Goal: Information Seeking & Learning: Learn about a topic

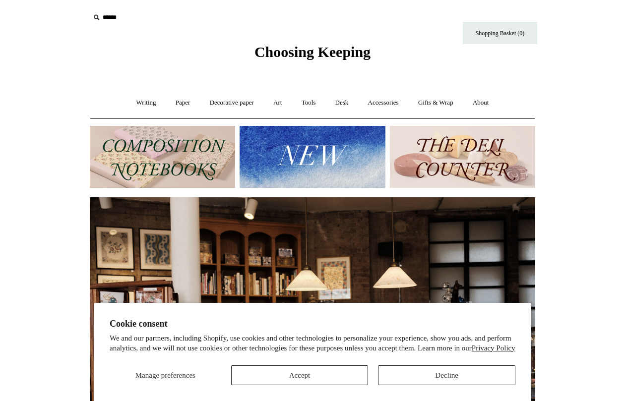
scroll to position [0, 898]
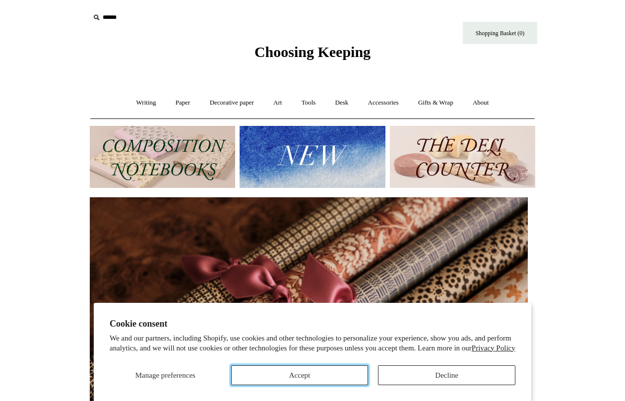
drag, startPoint x: 309, startPoint y: 375, endPoint x: 273, endPoint y: 357, distance: 41.0
click at [309, 375] on button "Accept" at bounding box center [299, 376] width 137 height 20
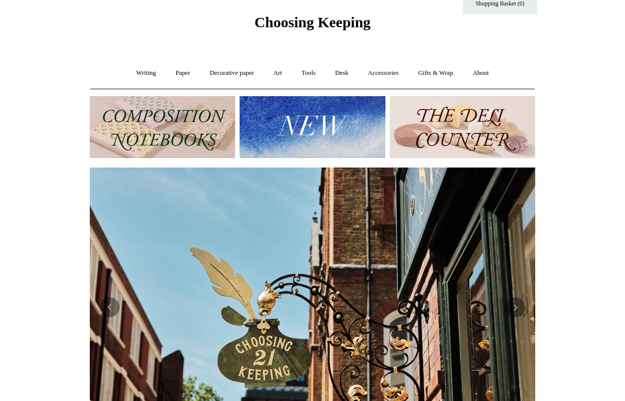
scroll to position [0, 0]
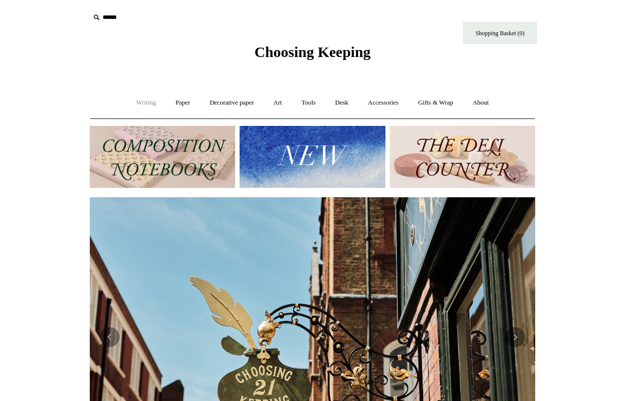
click at [146, 106] on link "Writing +" at bounding box center [146, 103] width 38 height 26
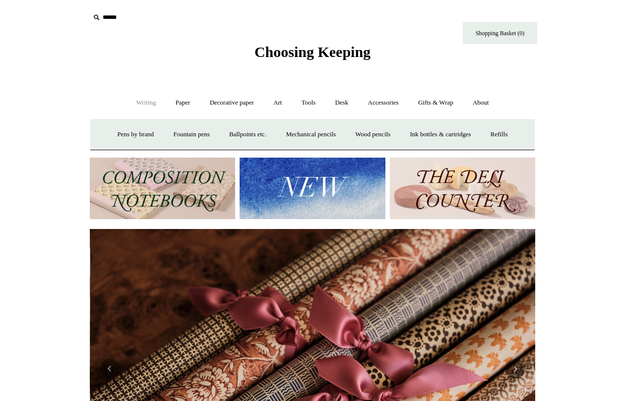
scroll to position [0, 891]
click at [176, 133] on link "Fountain pens +" at bounding box center [191, 135] width 54 height 26
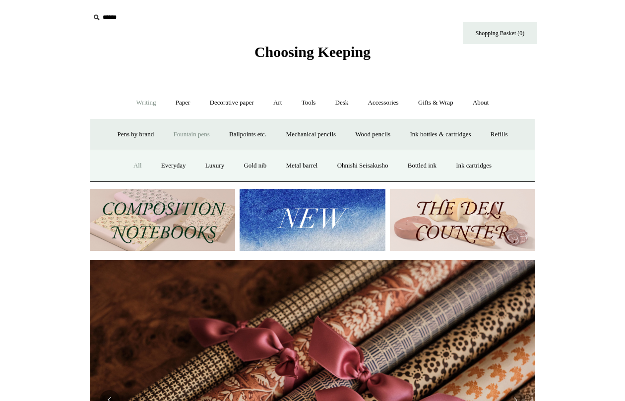
click at [127, 164] on link "All" at bounding box center [137, 166] width 26 height 26
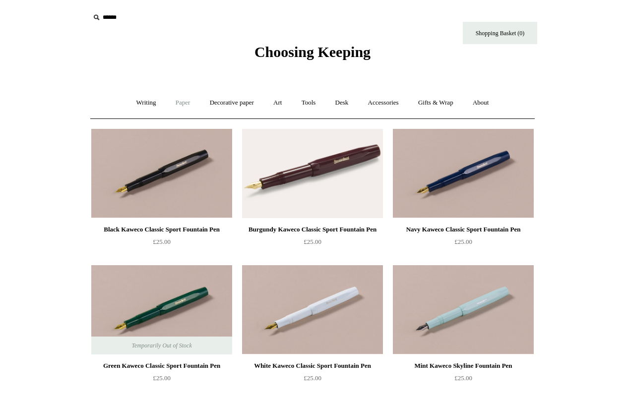
click at [180, 99] on link "Paper +" at bounding box center [183, 103] width 33 height 26
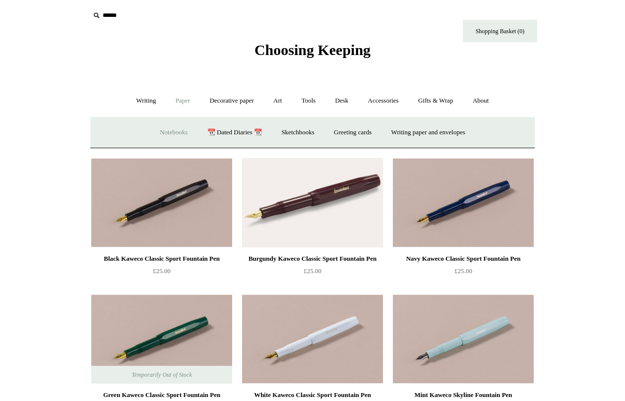
click at [174, 132] on link "Notebooks +" at bounding box center [174, 133] width 46 height 26
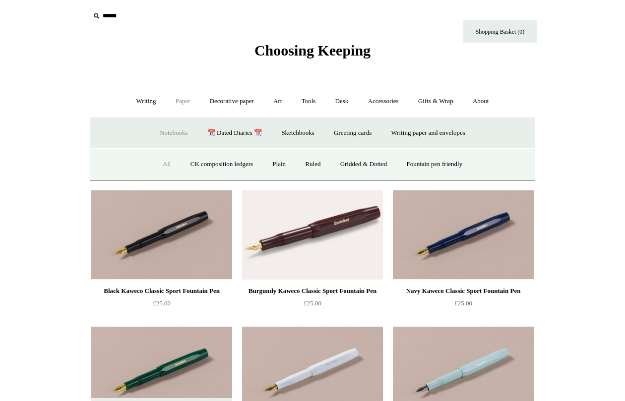
scroll to position [2, 0]
click at [156, 161] on link "All" at bounding box center [167, 164] width 26 height 26
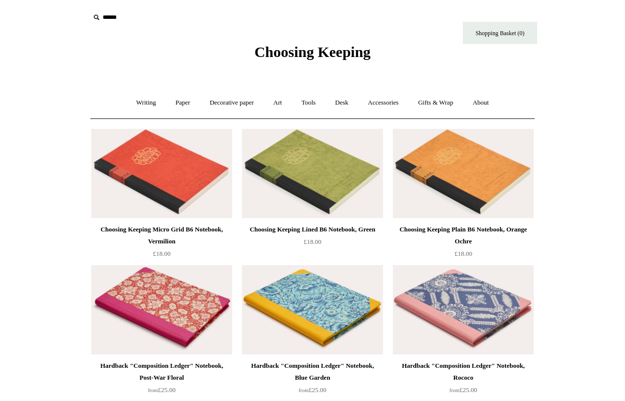
click at [209, 307] on img at bounding box center [161, 309] width 141 height 89
click at [340, 99] on link "Desk +" at bounding box center [341, 103] width 31 height 26
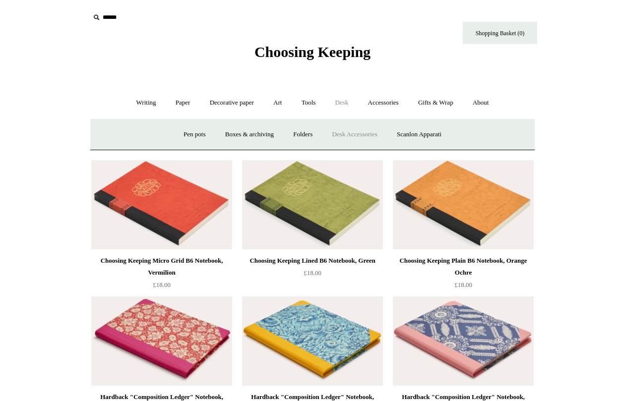
click at [352, 139] on link "Desk Accessories" at bounding box center [354, 135] width 63 height 26
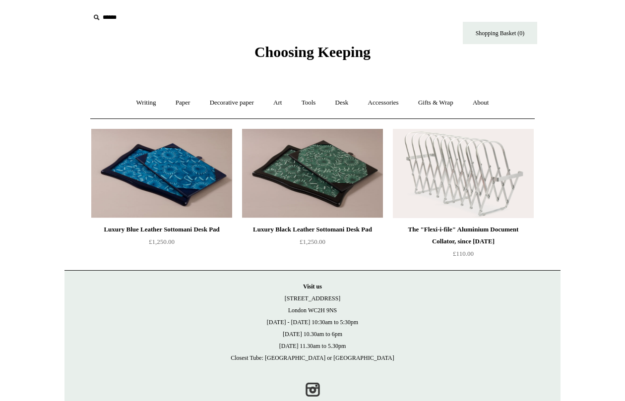
click at [312, 48] on span "Choosing Keeping" at bounding box center [312, 52] width 116 height 16
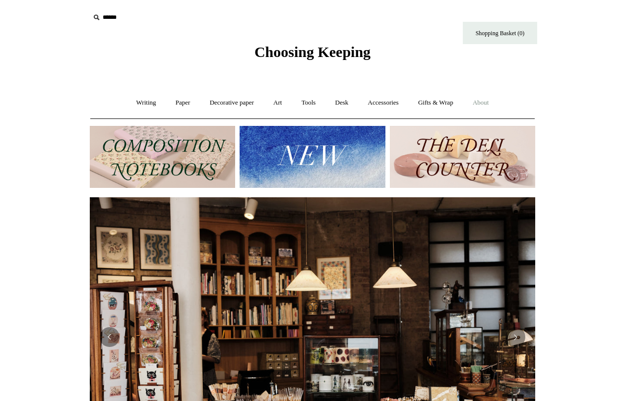
click at [487, 97] on link "About +" at bounding box center [481, 103] width 34 height 26
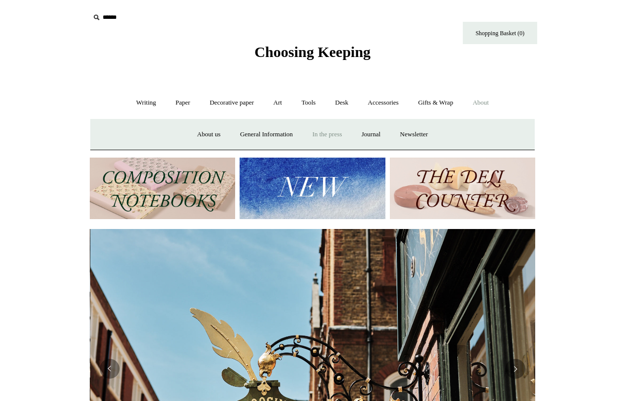
scroll to position [0, 445]
click at [279, 131] on link "General Information" at bounding box center [266, 135] width 70 height 26
